Goal: Navigation & Orientation: Find specific page/section

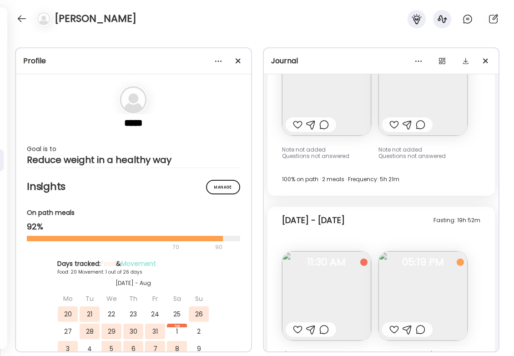
scroll to position [11019, 0]
click at [317, 252] on img at bounding box center [326, 296] width 89 height 89
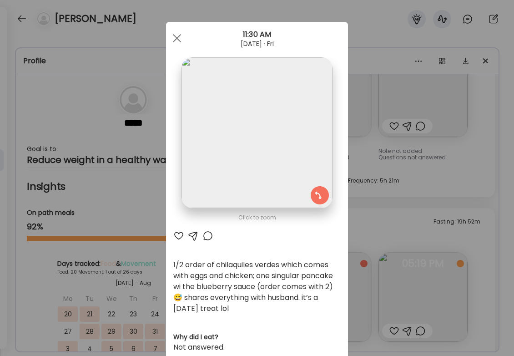
click at [408, 237] on div "Ate Coach Dashboard Wahoo! It’s official Take a moment to set up your Coach Pro…" at bounding box center [257, 178] width 514 height 356
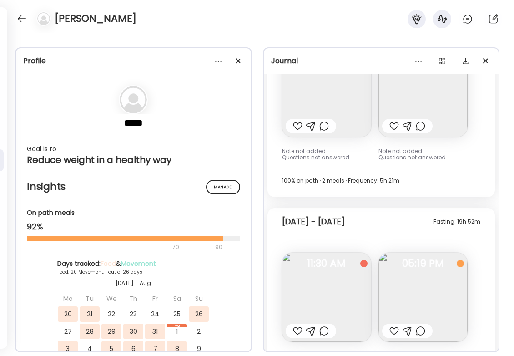
click at [411, 252] on img at bounding box center [422, 296] width 89 height 89
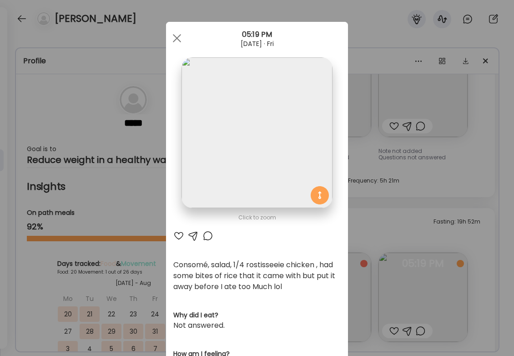
click at [407, 134] on div "Ate Coach Dashboard Wahoo! It’s official Take a moment to set up your Coach Pro…" at bounding box center [257, 178] width 514 height 356
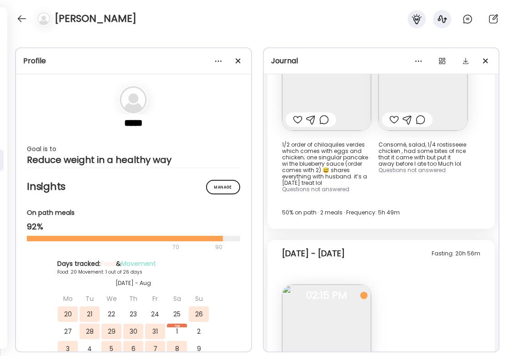
scroll to position [11244, 0]
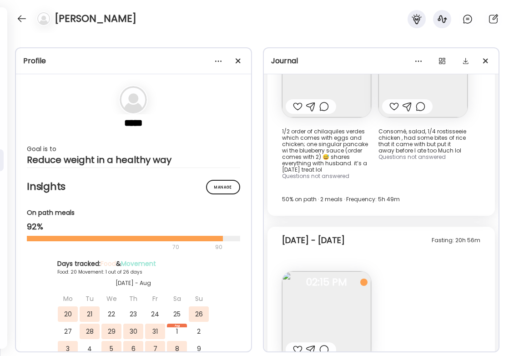
click at [329, 271] on img at bounding box center [326, 315] width 89 height 89
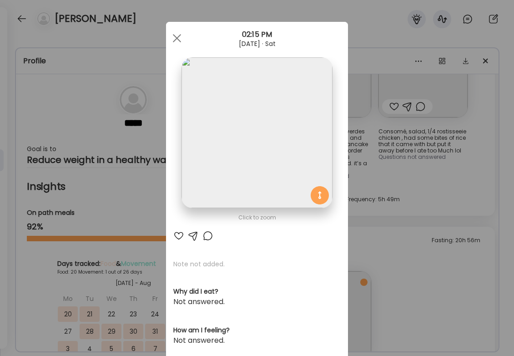
click at [425, 241] on div "Ate Coach Dashboard Wahoo! It’s official Take a moment to set up your Coach Pro…" at bounding box center [257, 178] width 514 height 356
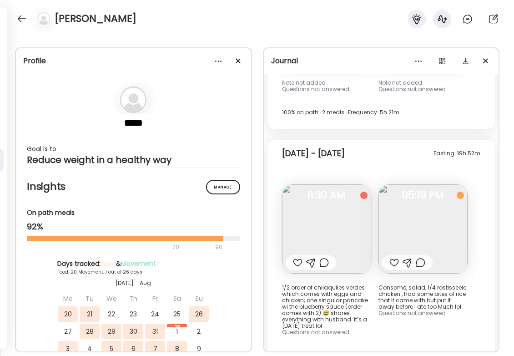
scroll to position [11085, 0]
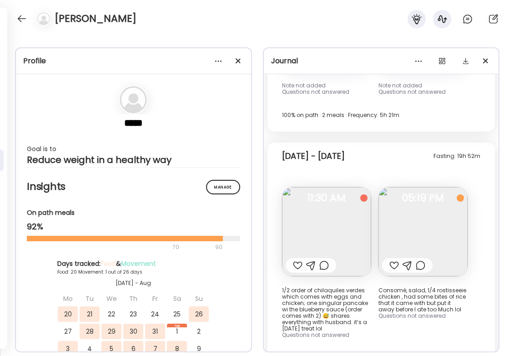
click at [328, 187] on img at bounding box center [326, 231] width 89 height 89
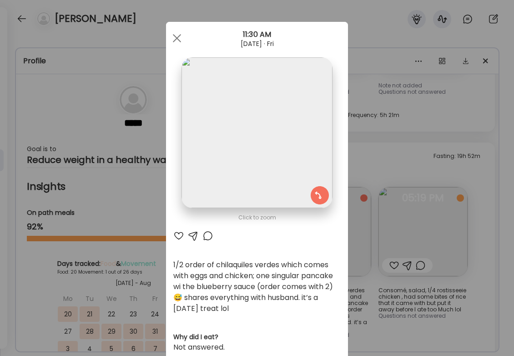
click at [401, 247] on div "Ate Coach Dashboard Wahoo! It’s official Take a moment to set up your Coach Pro…" at bounding box center [257, 178] width 514 height 356
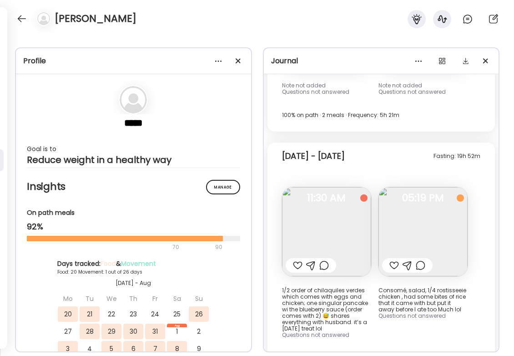
click at [424, 187] on img at bounding box center [422, 231] width 89 height 89
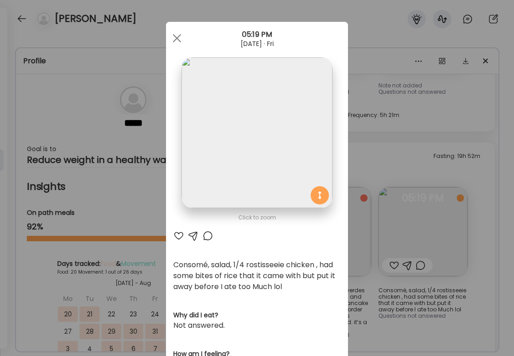
click at [392, 270] on div "Ate Coach Dashboard Wahoo! It’s official Take a moment to set up your Coach Pro…" at bounding box center [257, 178] width 514 height 356
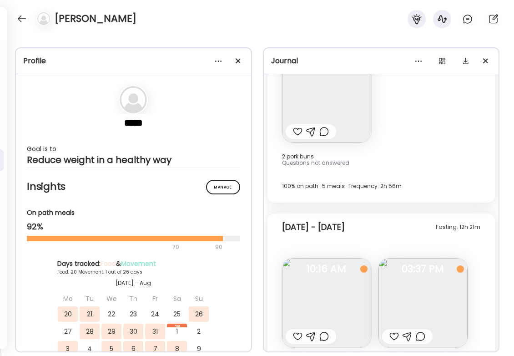
scroll to position [10807, 0]
click at [353, 260] on img at bounding box center [326, 304] width 89 height 89
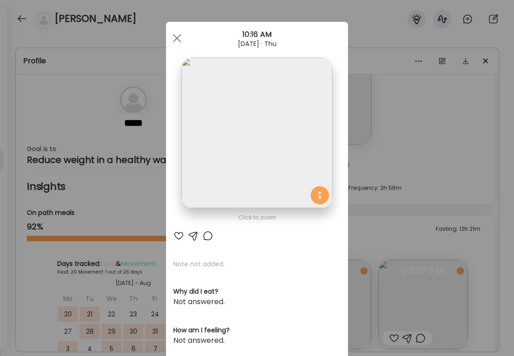
click at [420, 215] on div "Ate Coach Dashboard Wahoo! It’s official Take a moment to set up your Coach Pro…" at bounding box center [257, 178] width 514 height 356
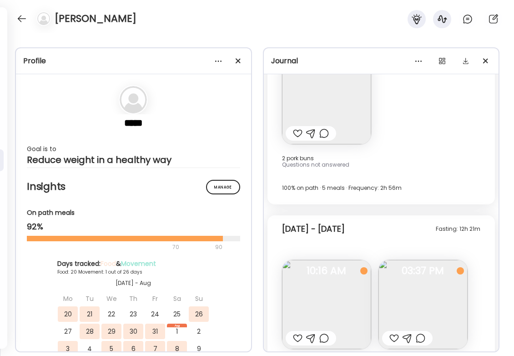
click at [420, 260] on img at bounding box center [422, 304] width 89 height 89
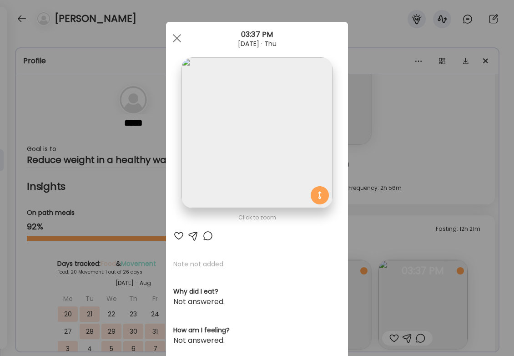
click at [232, 137] on img at bounding box center [256, 132] width 151 height 151
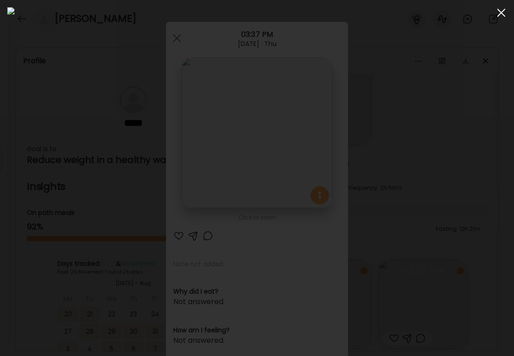
click at [499, 13] on div at bounding box center [501, 13] width 18 height 18
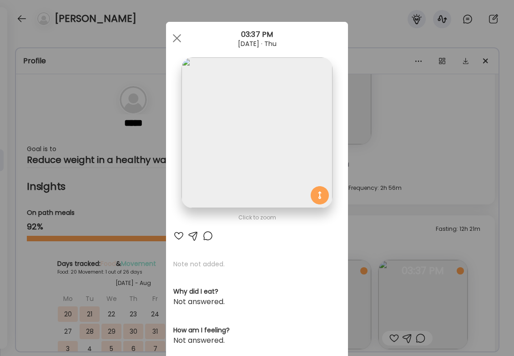
click at [410, 148] on div "Ate Coach Dashboard Wahoo! It’s official Take a moment to set up your Coach Pro…" at bounding box center [257, 178] width 514 height 356
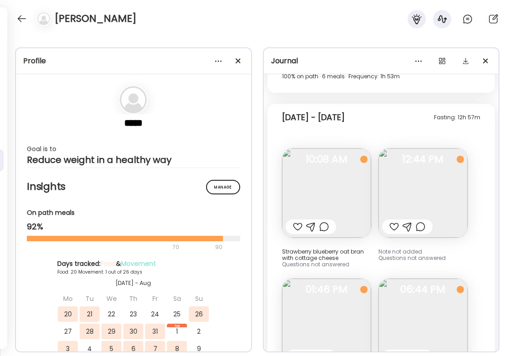
scroll to position [10452, 0]
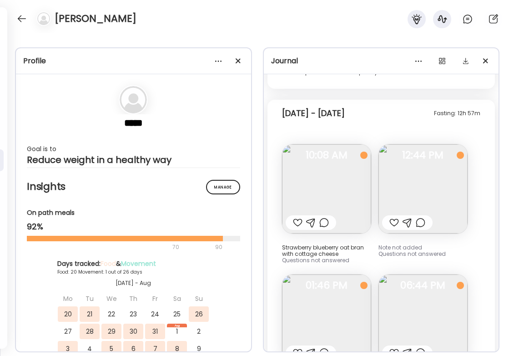
click at [342, 144] on img at bounding box center [326, 188] width 89 height 89
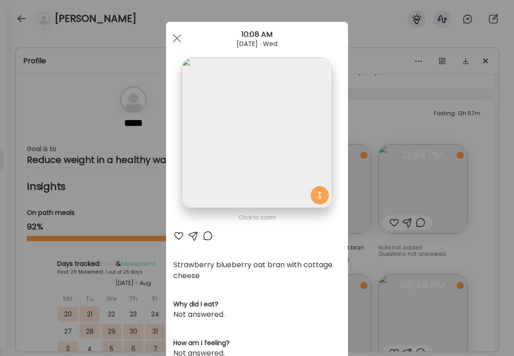
click at [420, 165] on div "Ate Coach Dashboard Wahoo! It’s official Take a moment to set up your Coach Pro…" at bounding box center [257, 178] width 514 height 356
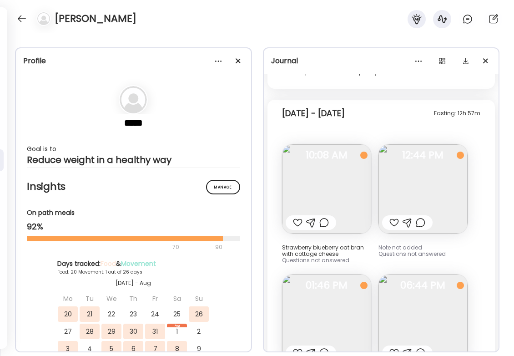
click at [341, 274] on img at bounding box center [326, 318] width 89 height 89
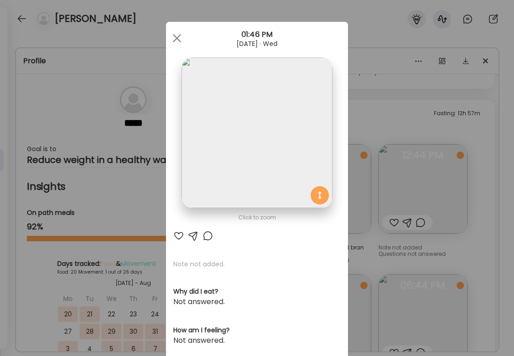
click at [341, 226] on section at bounding box center [257, 142] width 182 height 171
click at [448, 237] on div "Ate Coach Dashboard Wahoo! It’s official Take a moment to set up your Coach Pro…" at bounding box center [257, 178] width 514 height 356
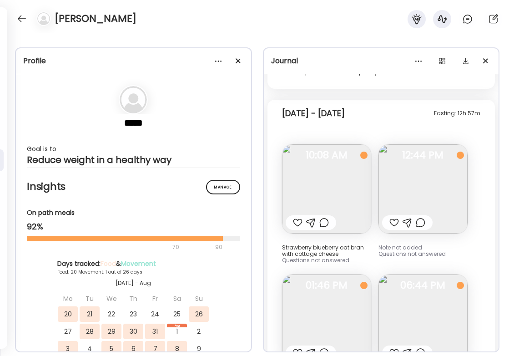
click at [447, 274] on img at bounding box center [422, 318] width 89 height 89
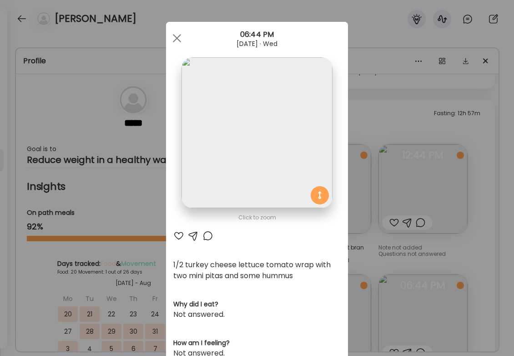
click at [462, 230] on div "Ate Coach Dashboard Wahoo! It’s official Take a moment to set up your Coach Pro…" at bounding box center [257, 178] width 514 height 356
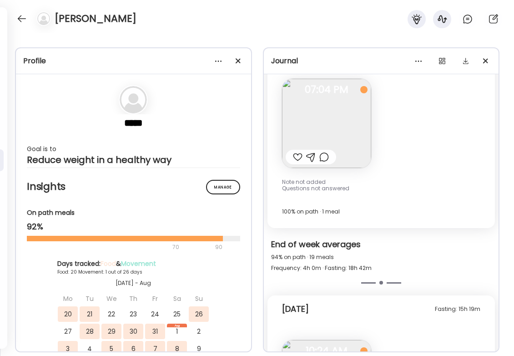
scroll to position [11540, 0]
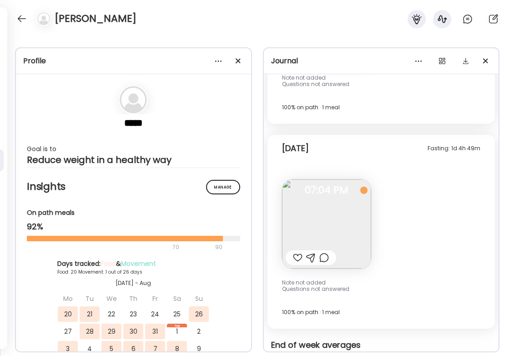
click at [336, 179] on img at bounding box center [326, 223] width 89 height 89
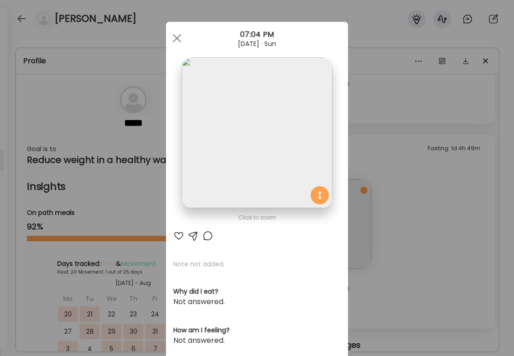
click at [198, 139] on img at bounding box center [256, 132] width 151 height 151
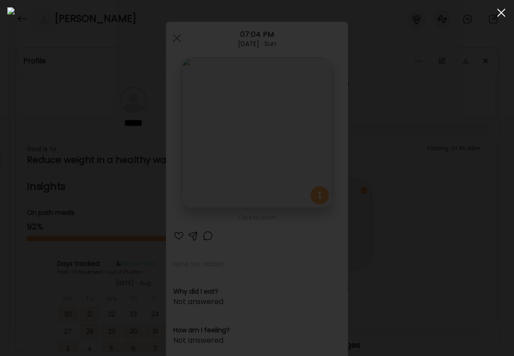
click at [502, 9] on div at bounding box center [501, 13] width 18 height 18
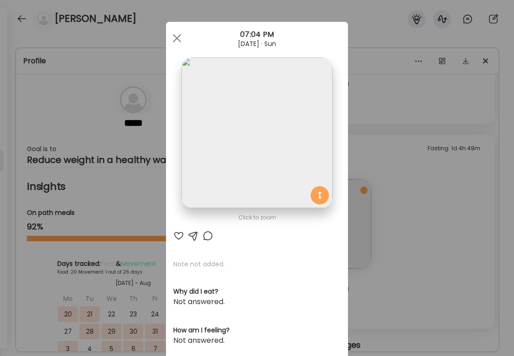
click at [468, 166] on div "Ate Coach Dashboard Wahoo! It’s official Take a moment to set up your Coach Pro…" at bounding box center [257, 178] width 514 height 356
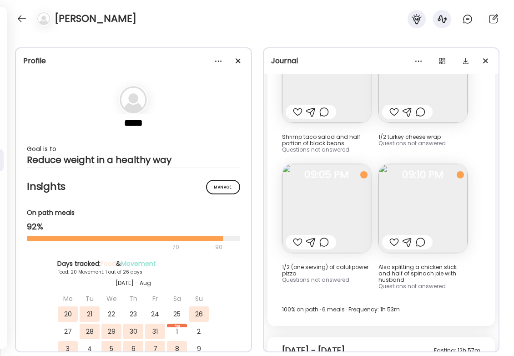
scroll to position [10211, 0]
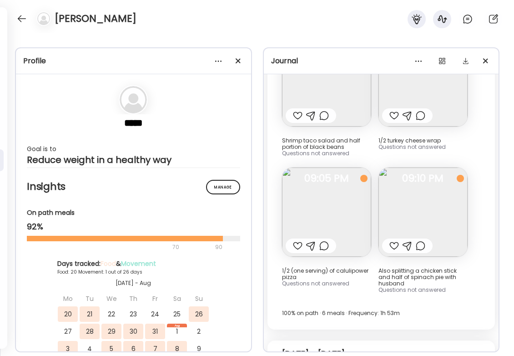
click at [343, 167] on img at bounding box center [326, 211] width 89 height 89
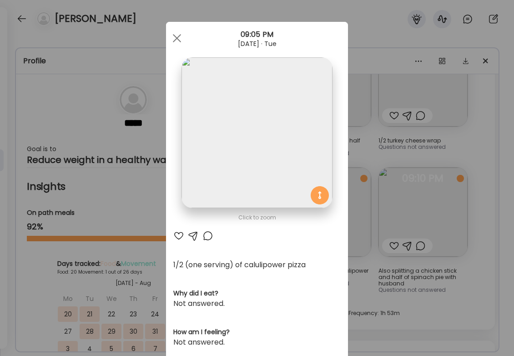
click at [404, 120] on div "Ate Coach Dashboard Wahoo! It’s official Take a moment to set up your Coach Pro…" at bounding box center [257, 178] width 514 height 356
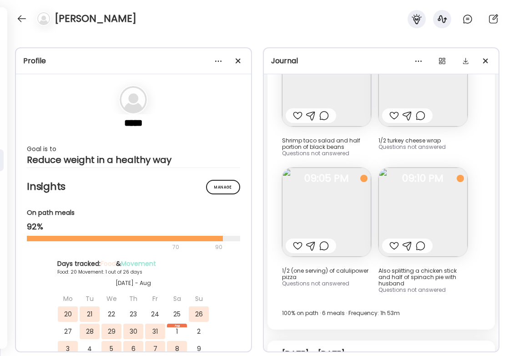
click at [407, 167] on img at bounding box center [422, 211] width 89 height 89
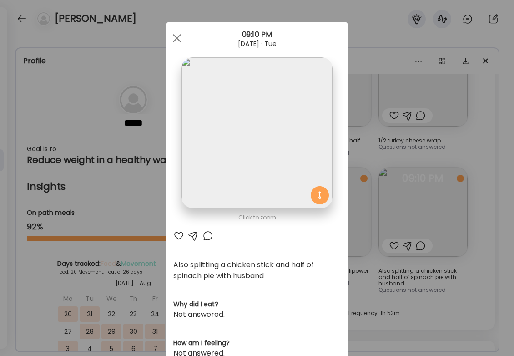
click at [472, 241] on div "Ate Coach Dashboard Wahoo! It’s official Take a moment to set up your Coach Pro…" at bounding box center [257, 178] width 514 height 356
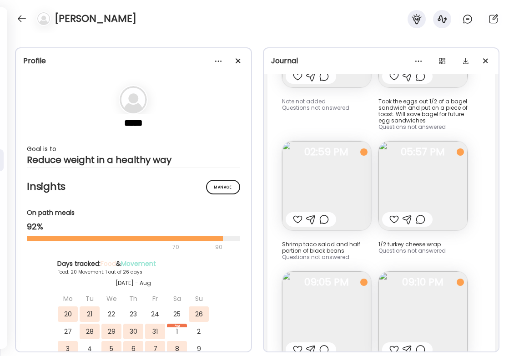
scroll to position [10057, 0]
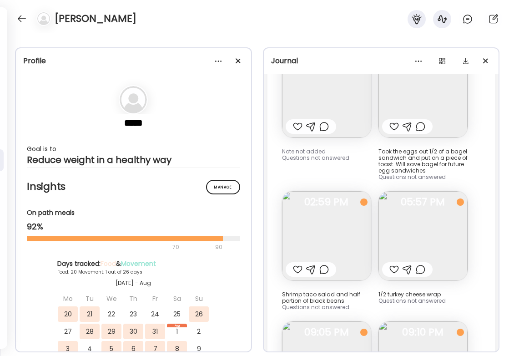
click at [420, 191] on img at bounding box center [422, 235] width 89 height 89
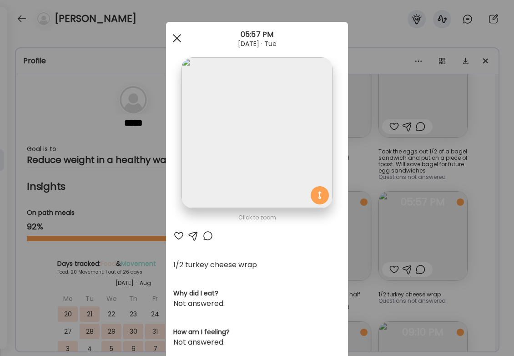
click at [172, 35] on div at bounding box center [177, 38] width 18 height 18
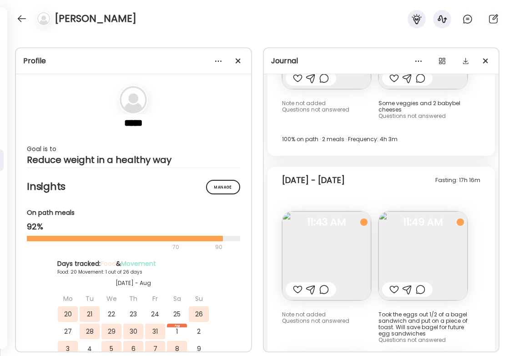
scroll to position [9941, 0]
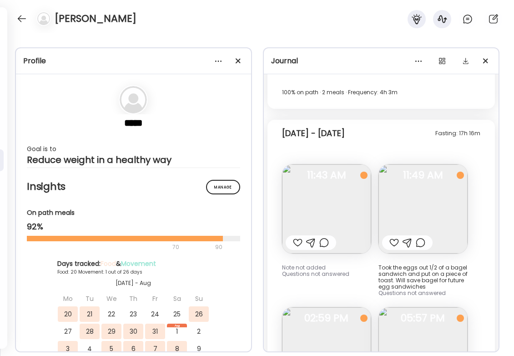
click at [342, 164] on img at bounding box center [326, 208] width 89 height 89
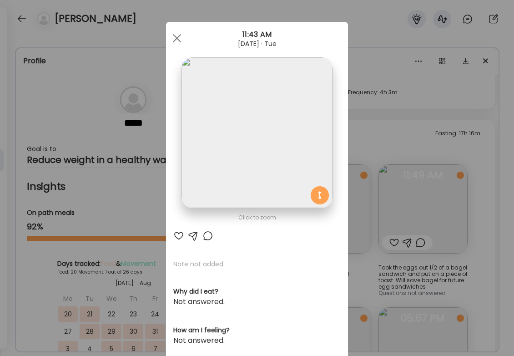
click at [436, 143] on div "Ate Coach Dashboard Wahoo! It’s official Take a moment to set up your Coach Pro…" at bounding box center [257, 178] width 514 height 356
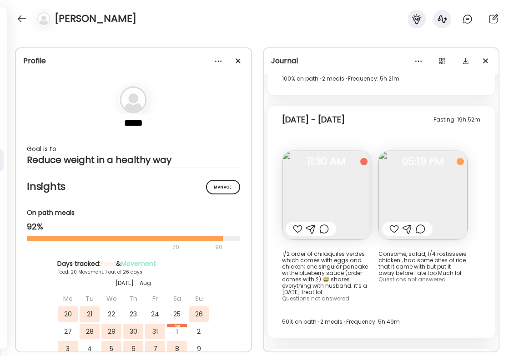
scroll to position [11151, 0]
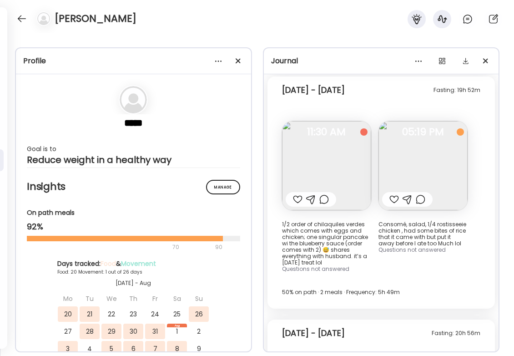
click at [424, 121] on img at bounding box center [422, 165] width 89 height 89
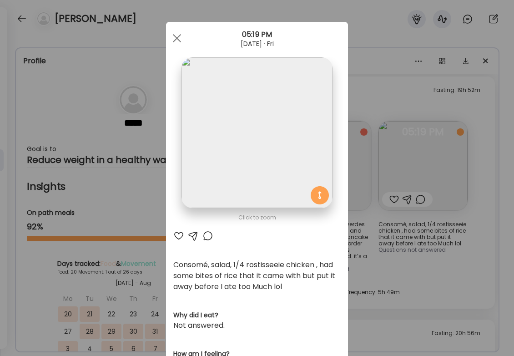
click at [444, 217] on div "Ate Coach Dashboard Wahoo! It’s official Take a moment to set up your Coach Pro…" at bounding box center [257, 178] width 514 height 356
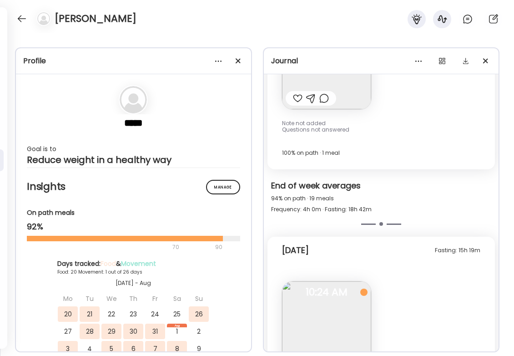
scroll to position [11718, 0]
